Goal: Information Seeking & Learning: Learn about a topic

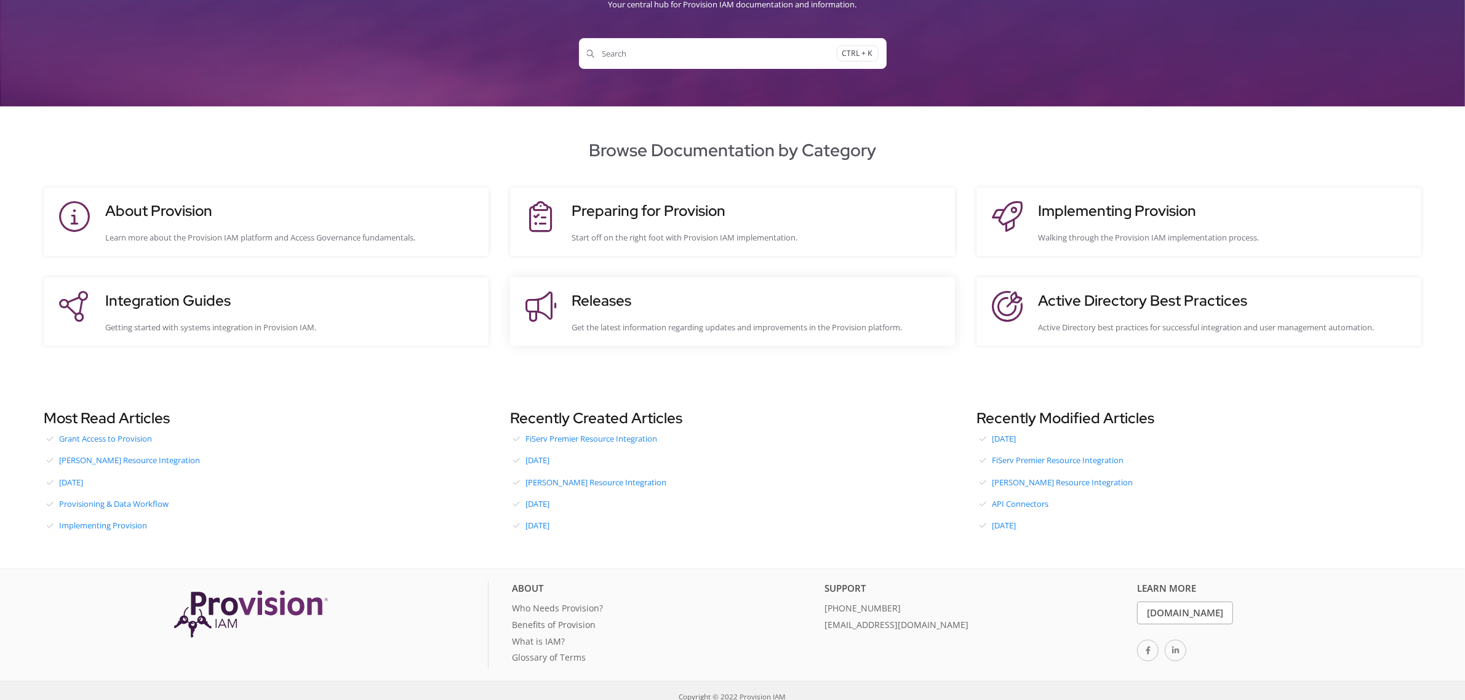
scroll to position [129, 0]
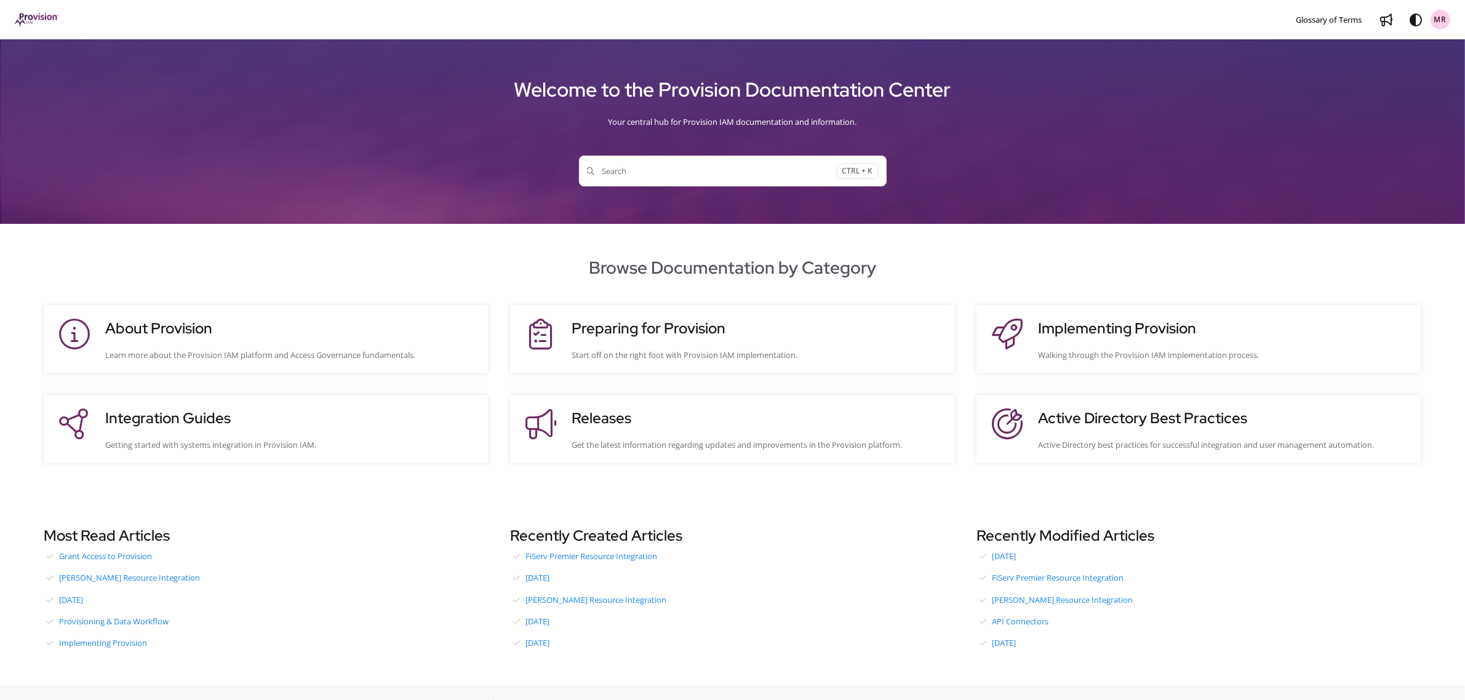
click at [758, 168] on span "Search" at bounding box center [712, 171] width 250 height 12
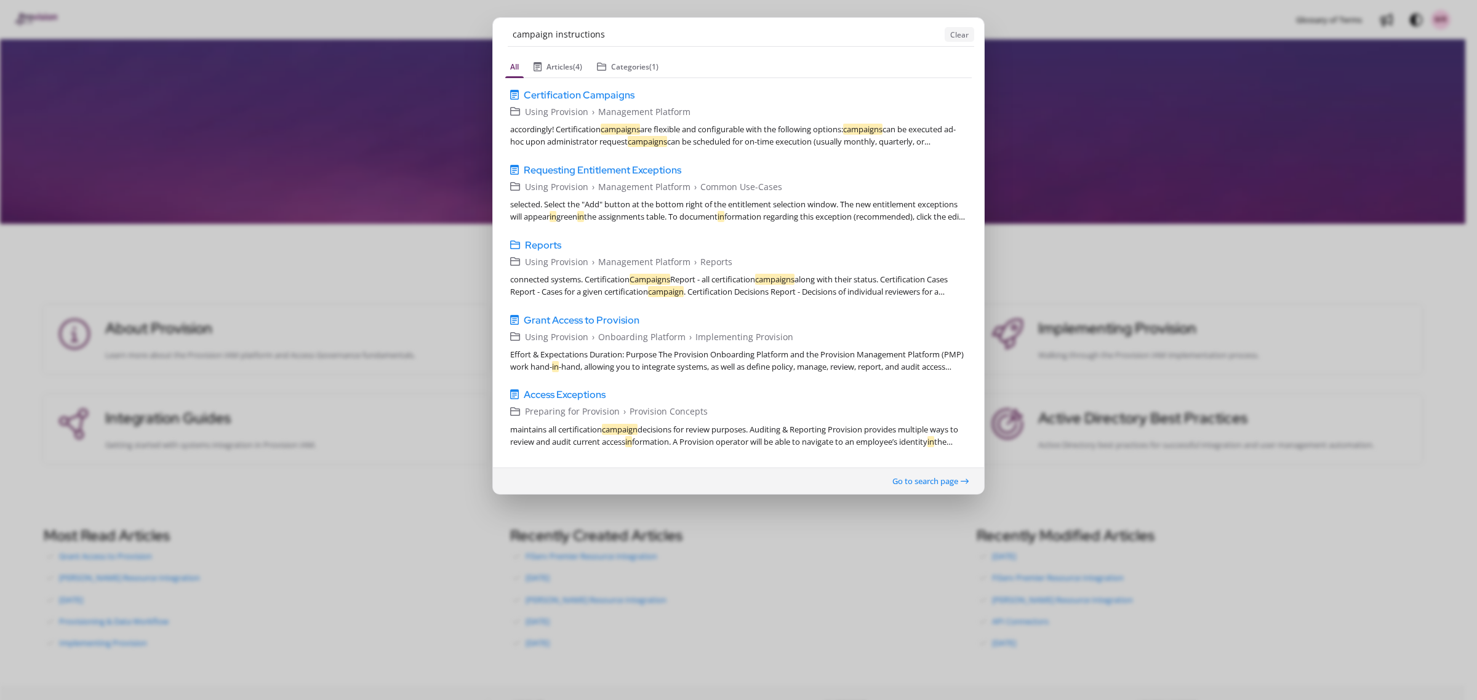
type input "campaign instructions"
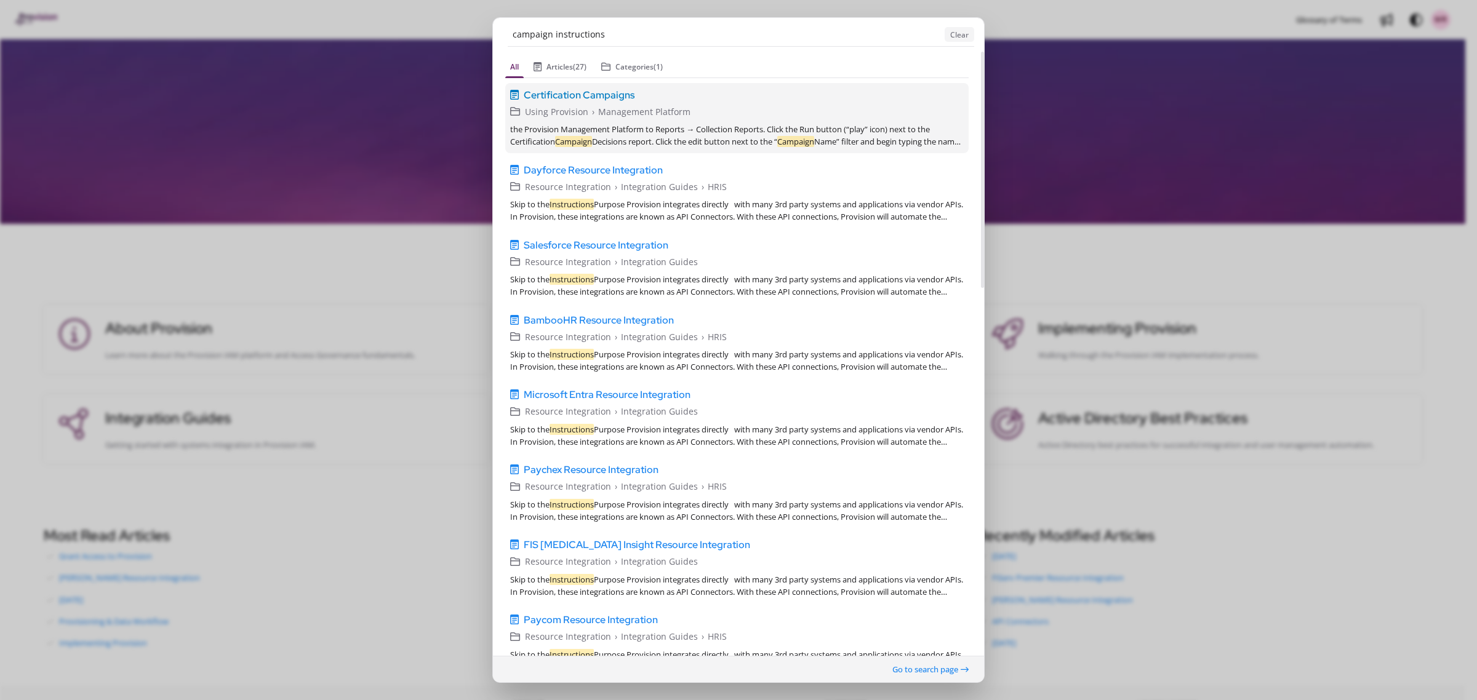
click at [595, 103] on link "Certification Campaigns v1 English Using Provision › Management Platform the Pr…" at bounding box center [736, 117] width 463 height 70
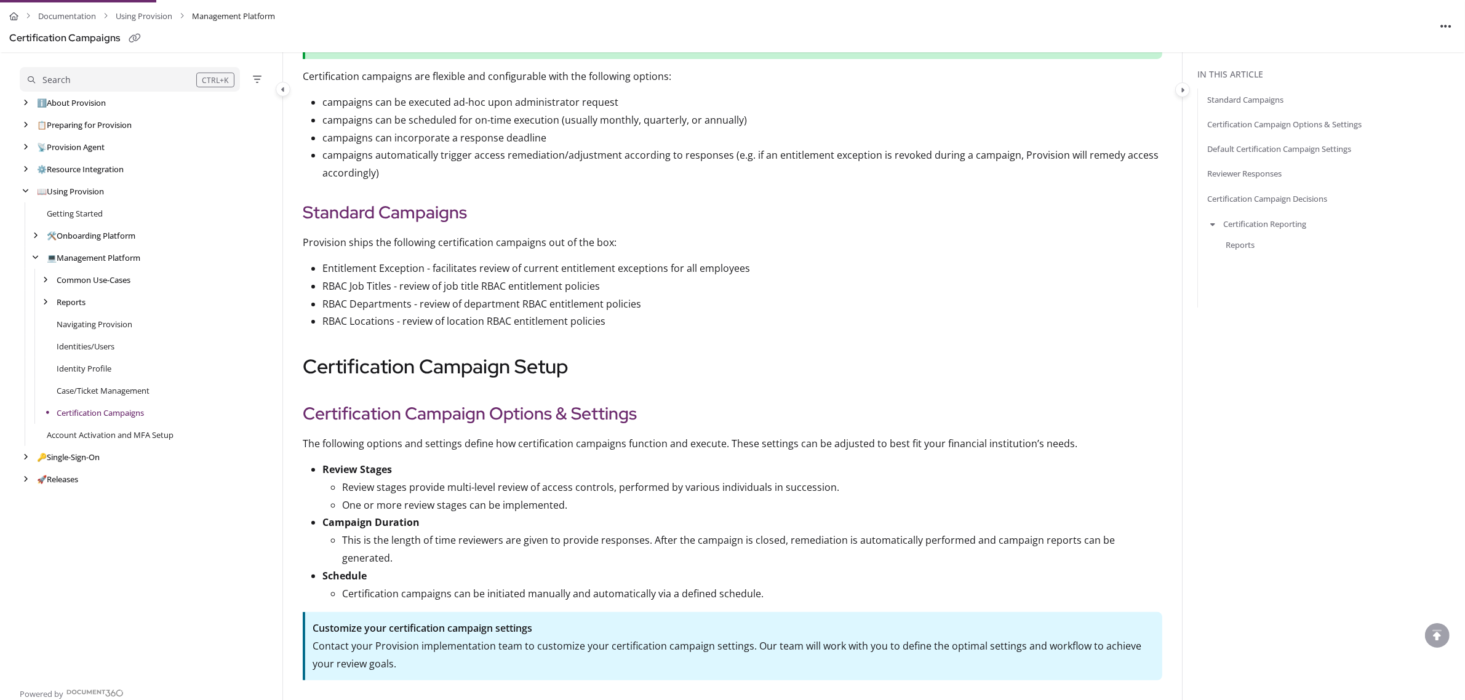
scroll to position [385, 0]
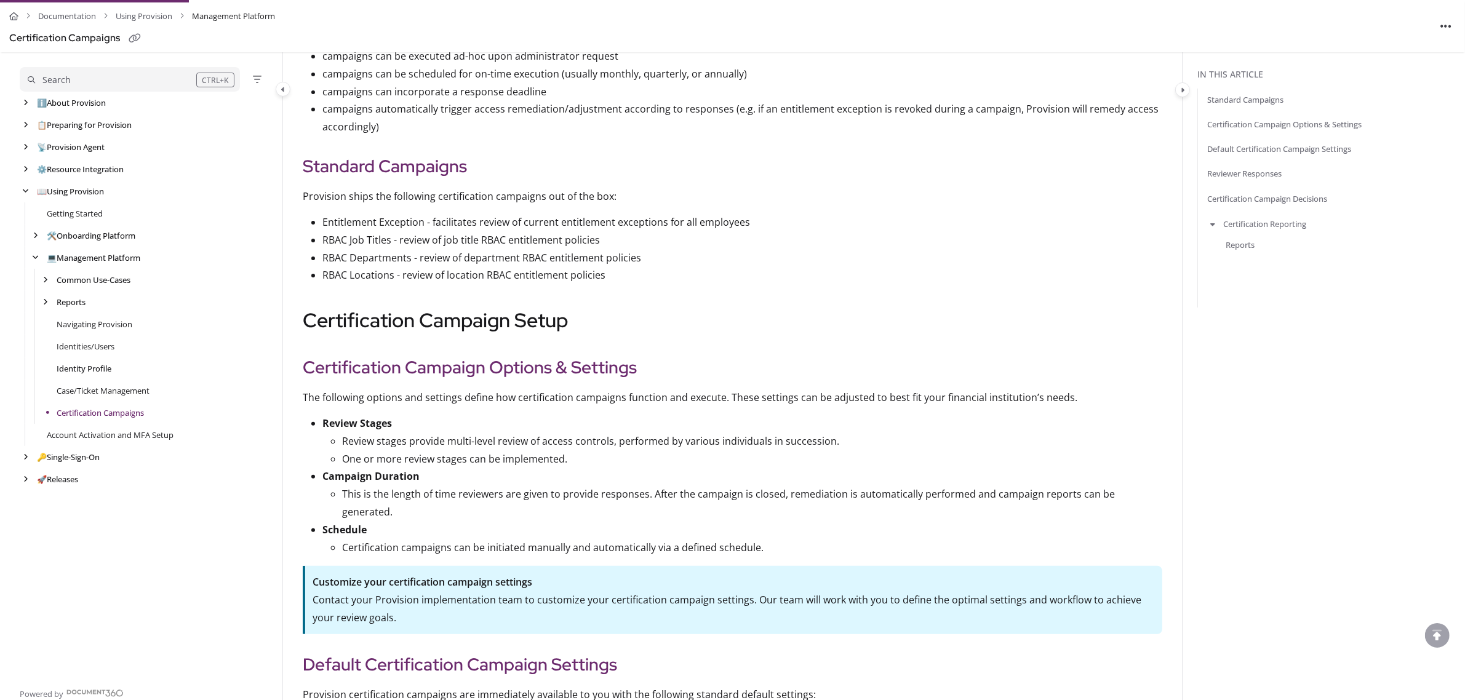
click at [109, 368] on link "Identity Profile" at bounding box center [84, 369] width 55 height 12
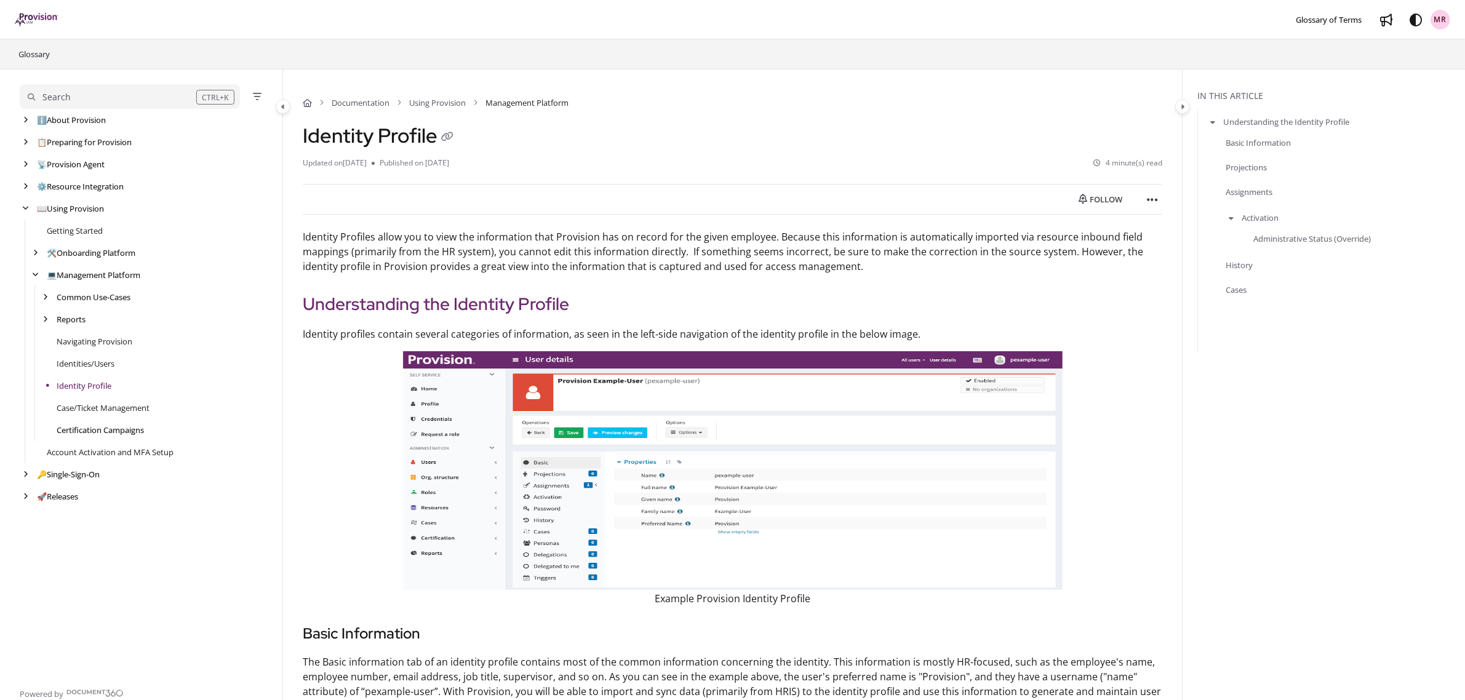
click at [95, 428] on link "Certification Campaigns" at bounding box center [100, 430] width 87 height 12
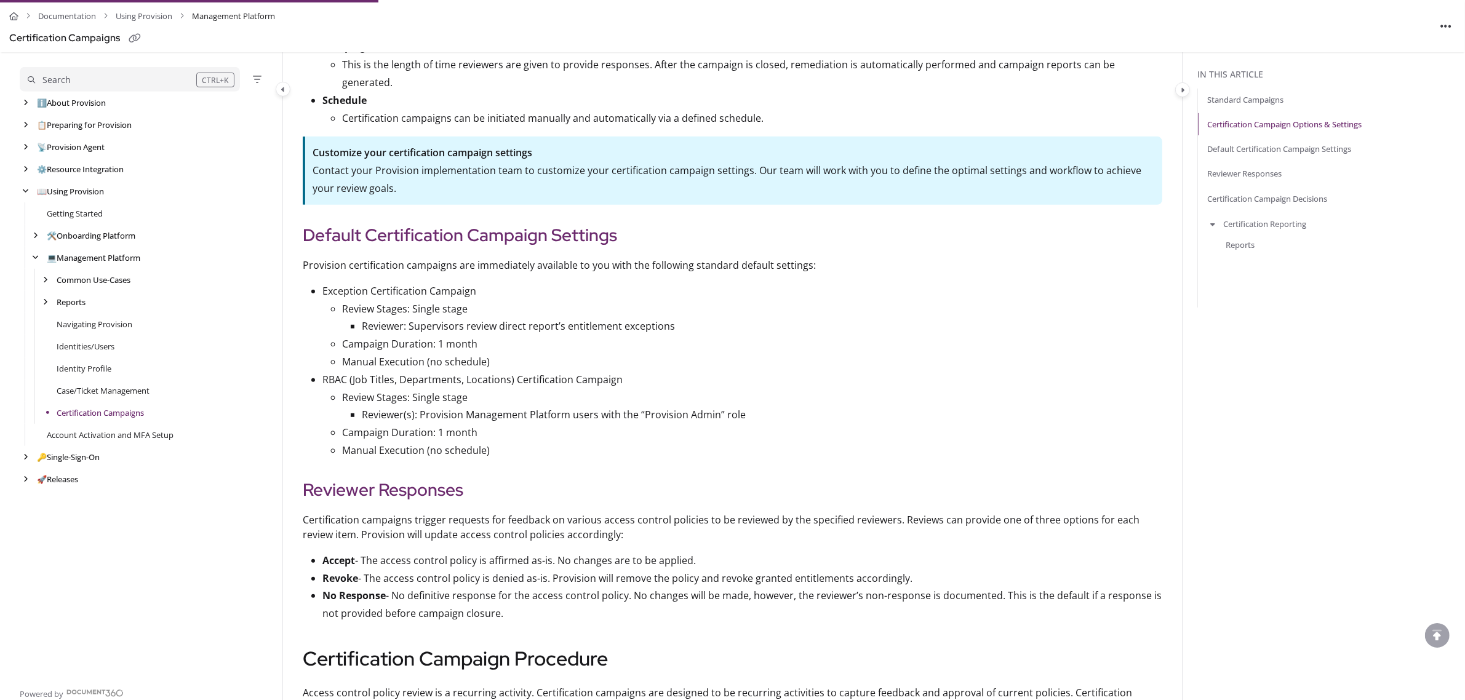
scroll to position [846, 0]
